Goal: Task Accomplishment & Management: Complete application form

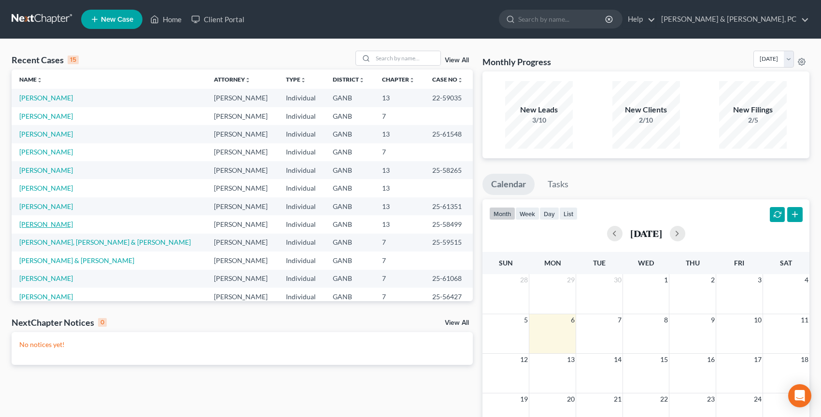
click at [49, 224] on link "[PERSON_NAME]" at bounding box center [46, 224] width 54 height 8
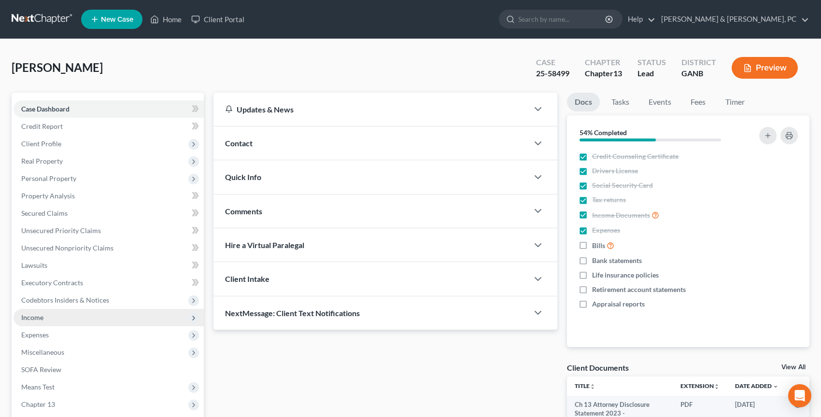
click at [57, 319] on span "Income" at bounding box center [109, 317] width 190 height 17
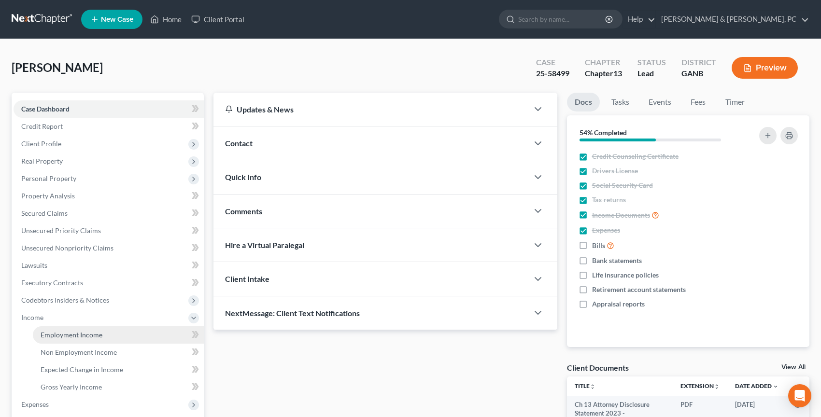
click at [68, 333] on span "Employment Income" at bounding box center [72, 335] width 62 height 8
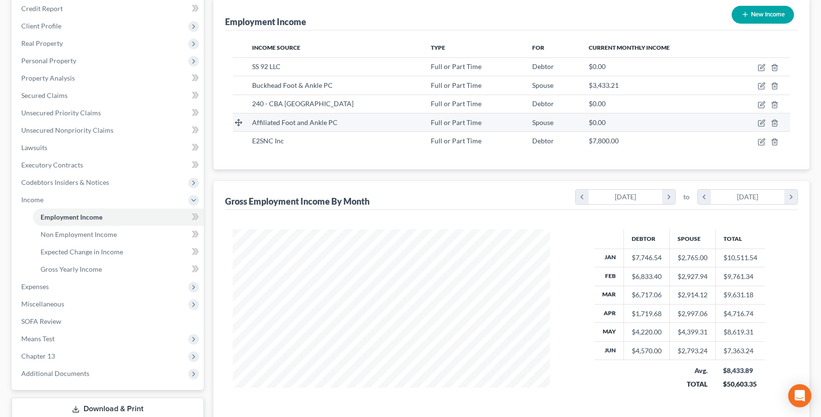
scroll to position [177, 0]
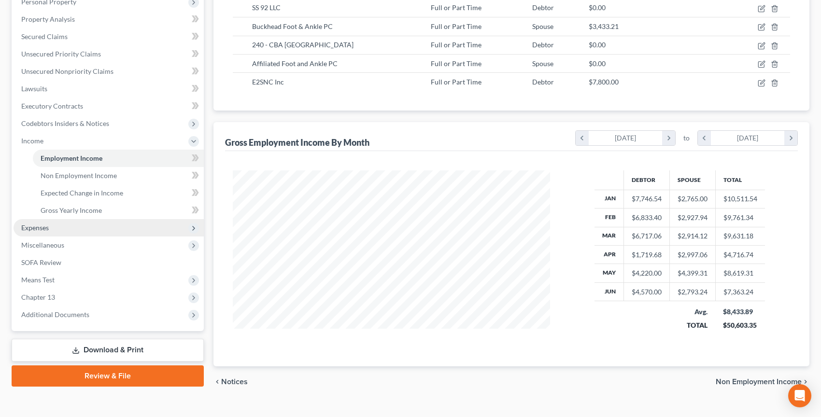
click at [123, 229] on span "Expenses" at bounding box center [109, 227] width 190 height 17
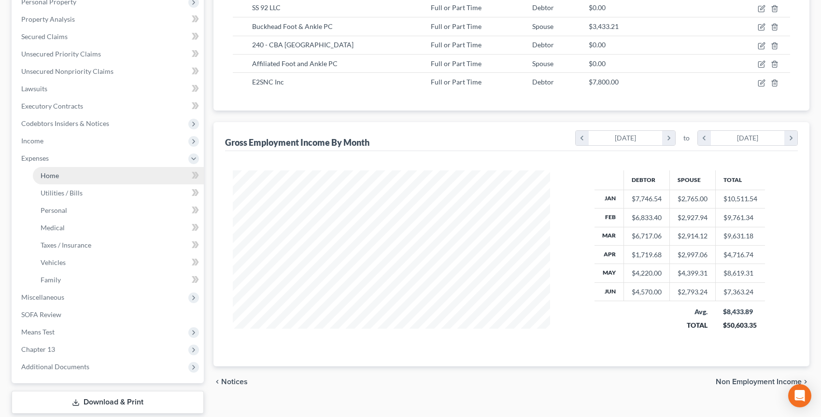
click at [121, 180] on link "Home" at bounding box center [118, 175] width 171 height 17
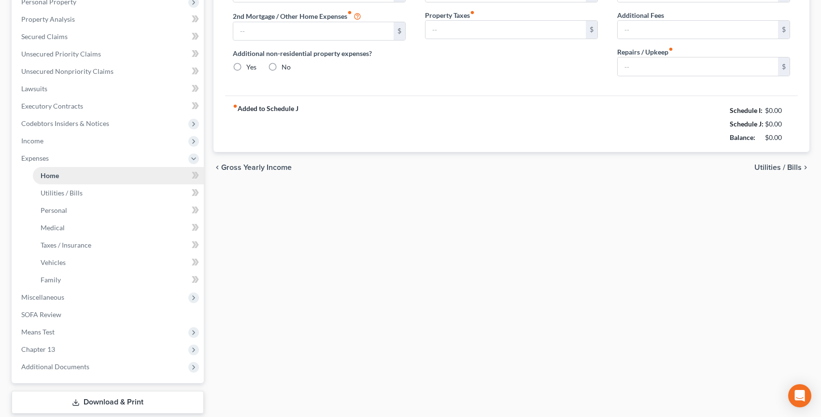
type input "1,220.00"
type input "0.00"
radio input "true"
type input "20.00"
type input "0.00"
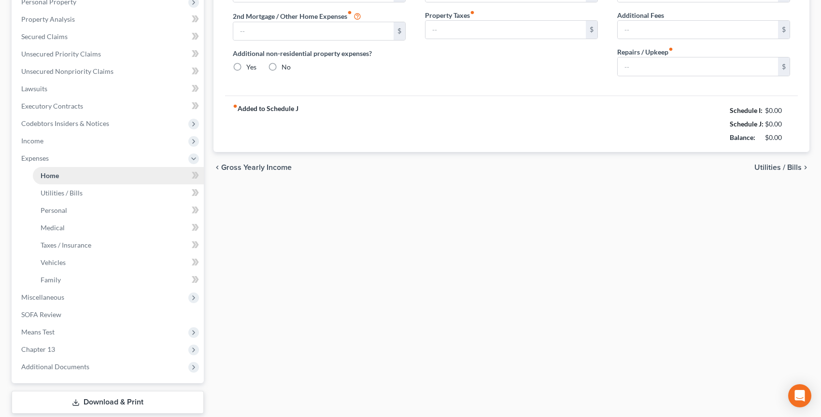
type input "0.00"
type input "100.00"
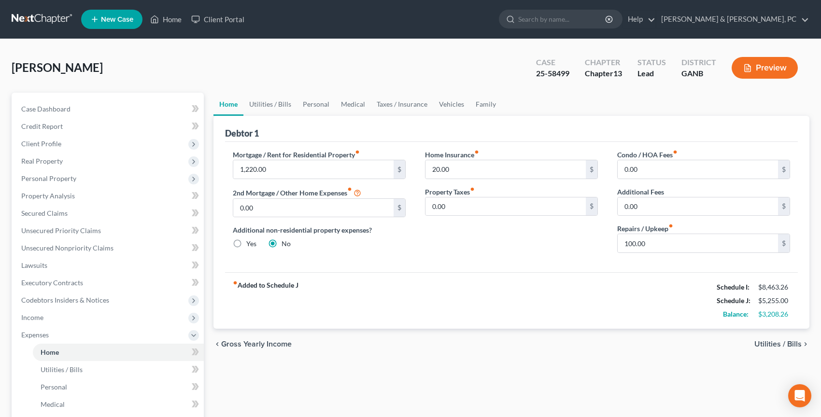
click at [60, 18] on link at bounding box center [43, 19] width 62 height 17
